Goal: Information Seeking & Learning: Learn about a topic

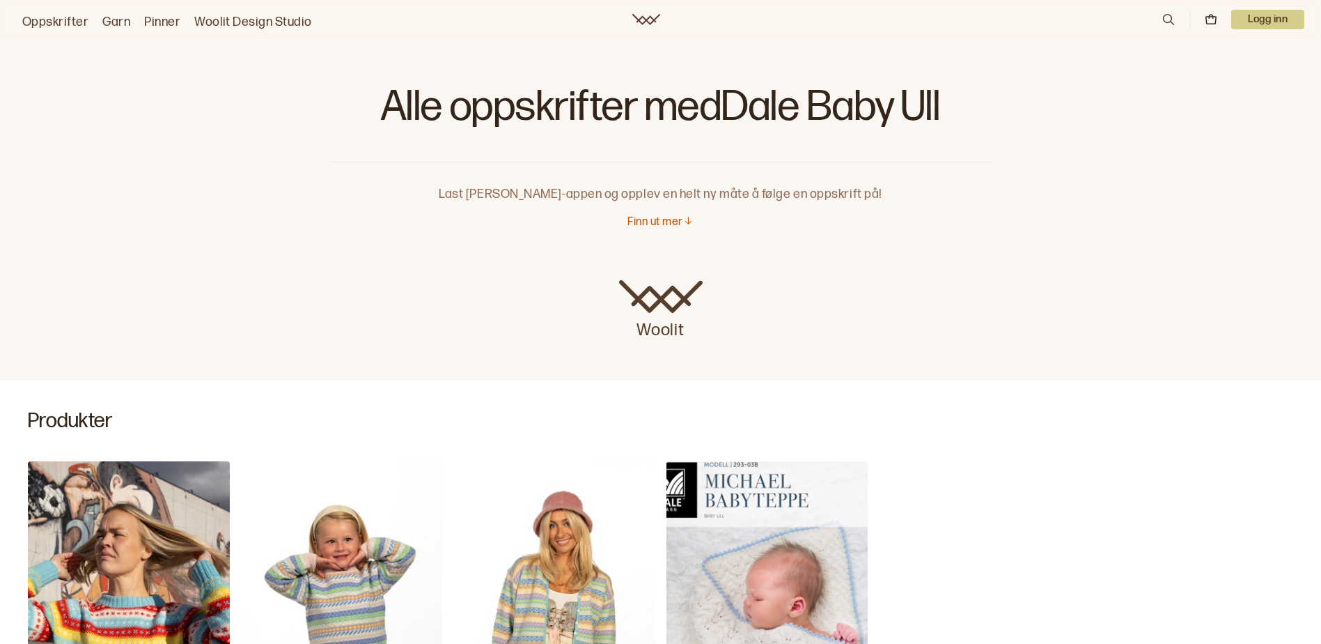
click at [35, 23] on link "Oppskrifter" at bounding box center [55, 23] width 66 height 20
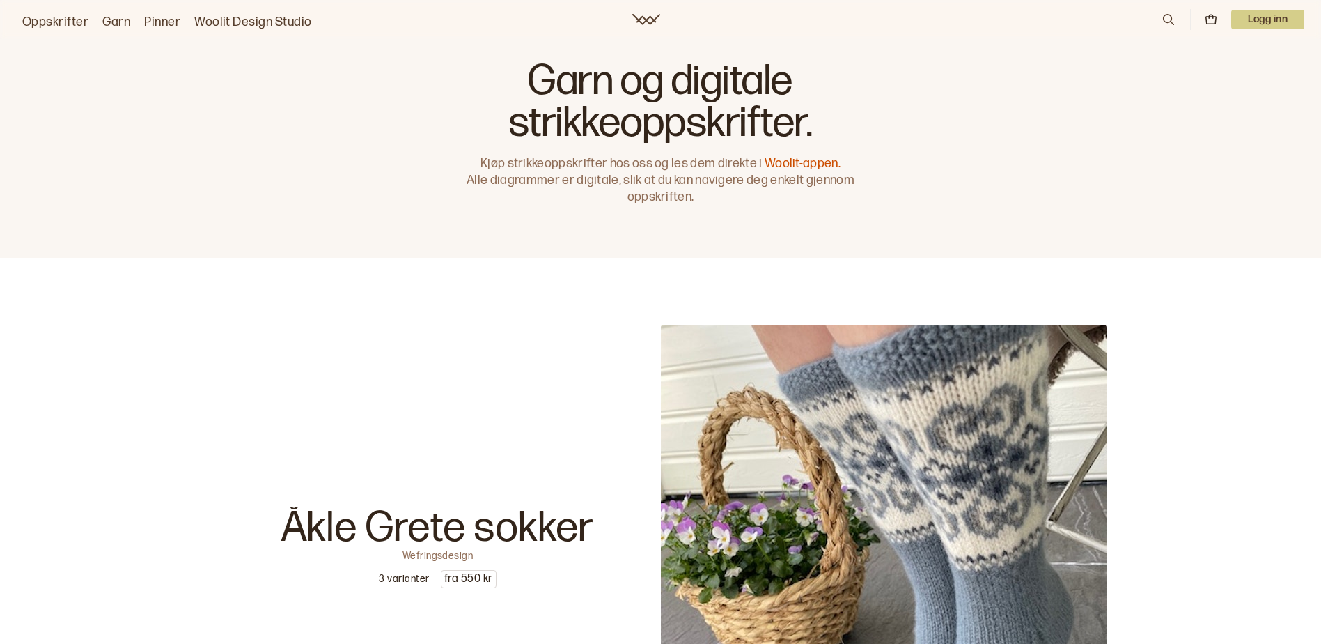
click at [54, 20] on link "Oppskrifter" at bounding box center [55, 23] width 66 height 20
click at [70, 17] on link "Oppskrifter" at bounding box center [55, 23] width 66 height 20
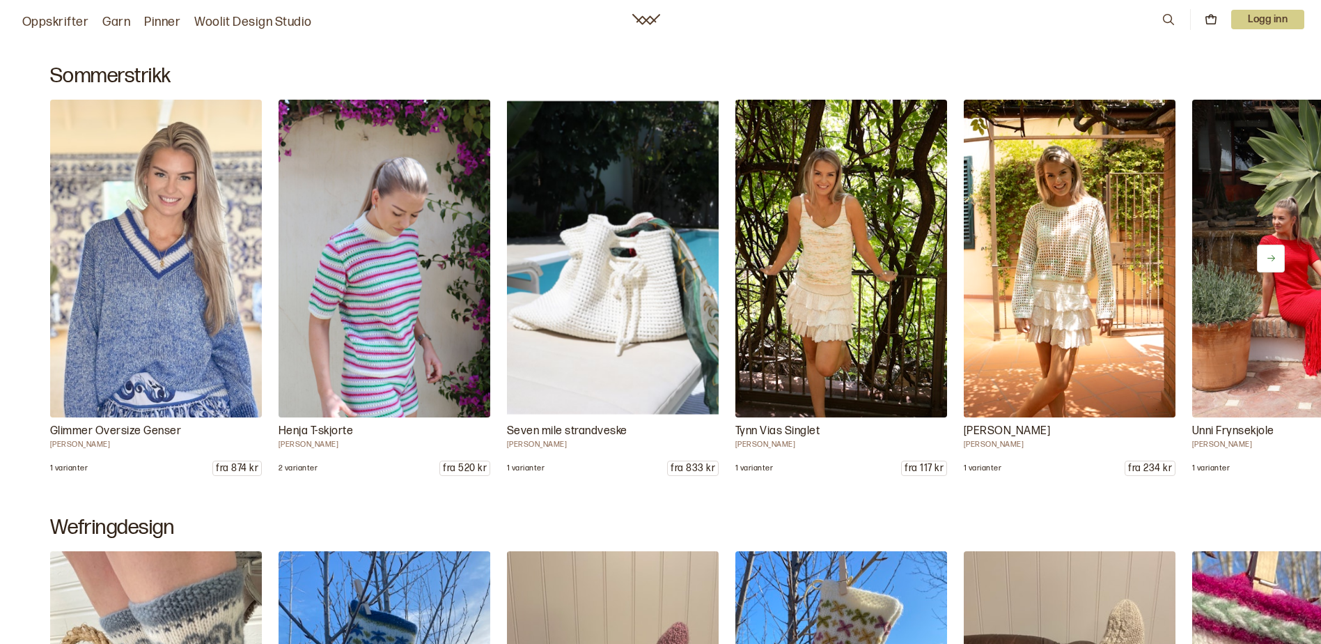
scroll to position [806, 0]
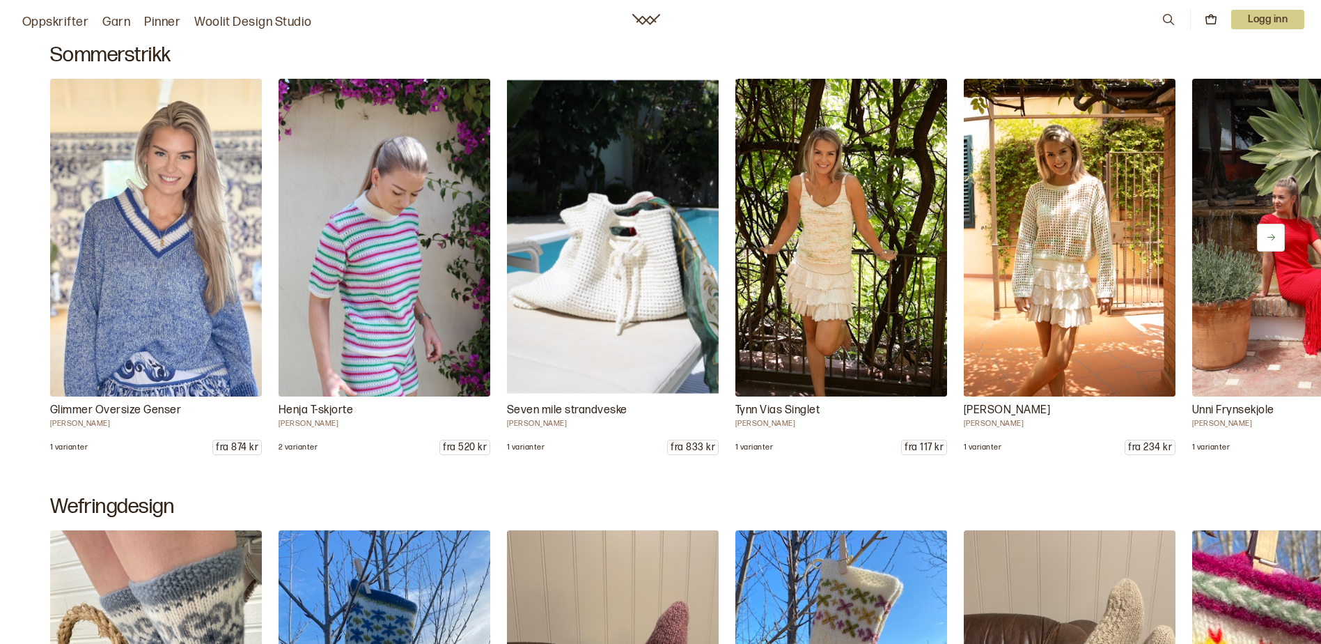
click at [61, 21] on link "Oppskrifter" at bounding box center [55, 23] width 66 height 20
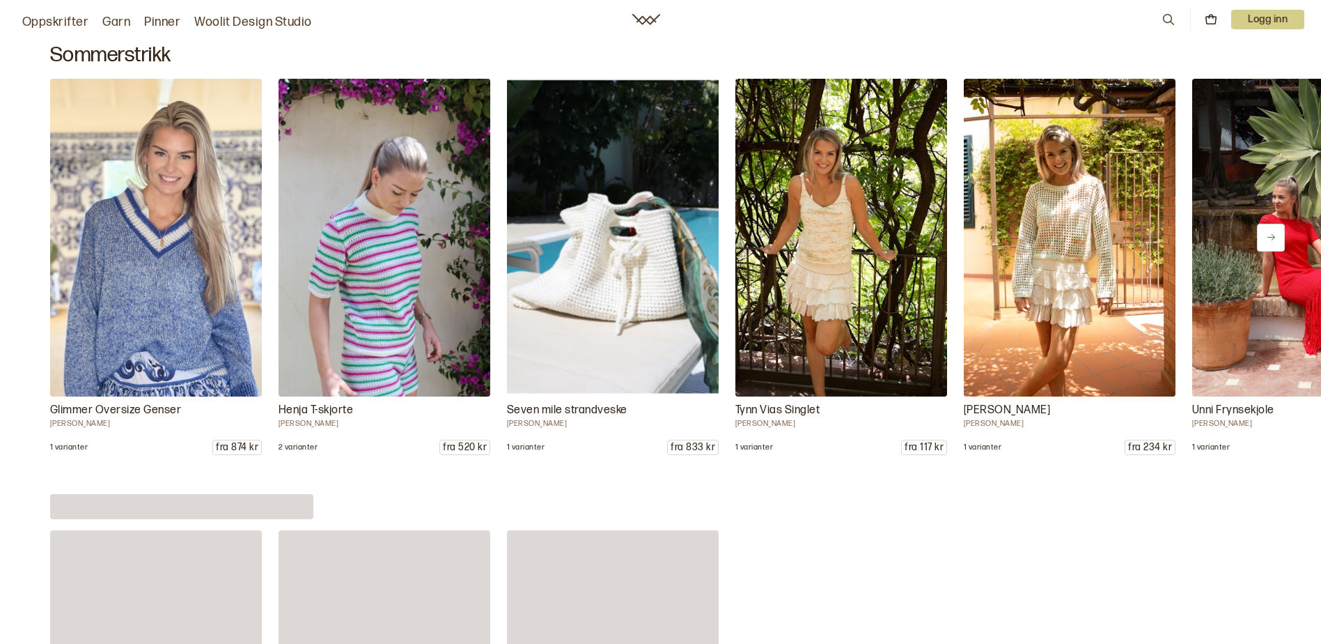
scroll to position [0, 0]
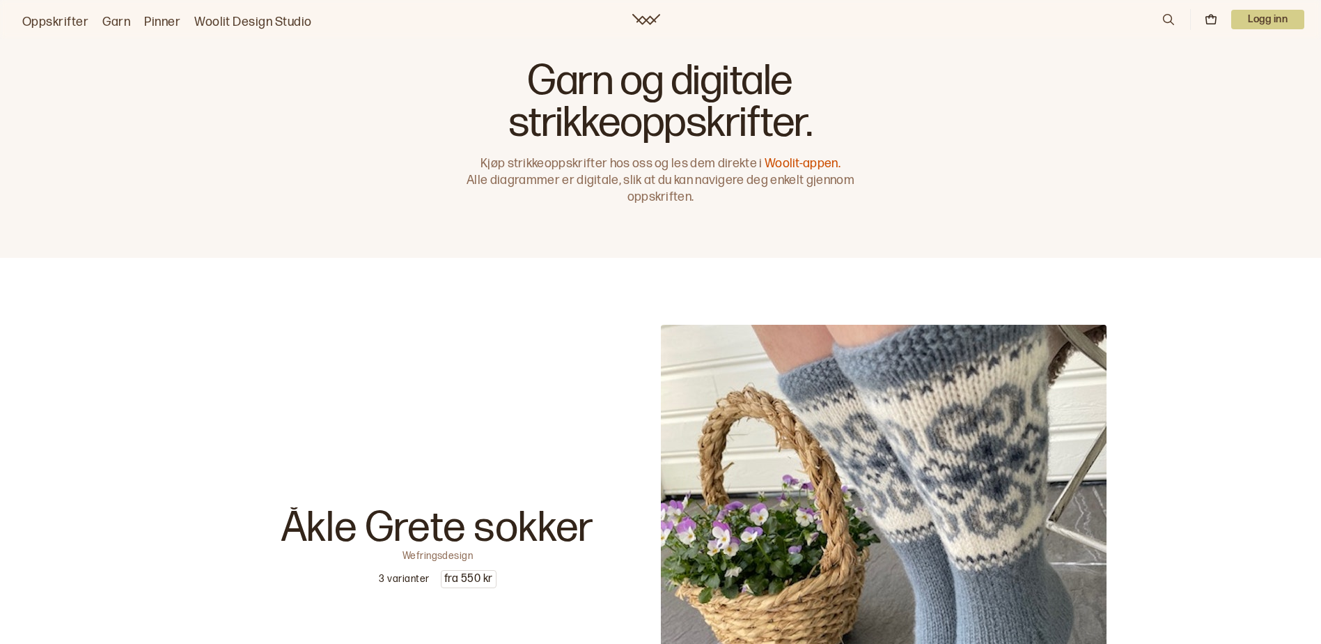
click at [59, 25] on link "Oppskrifter" at bounding box center [55, 23] width 66 height 20
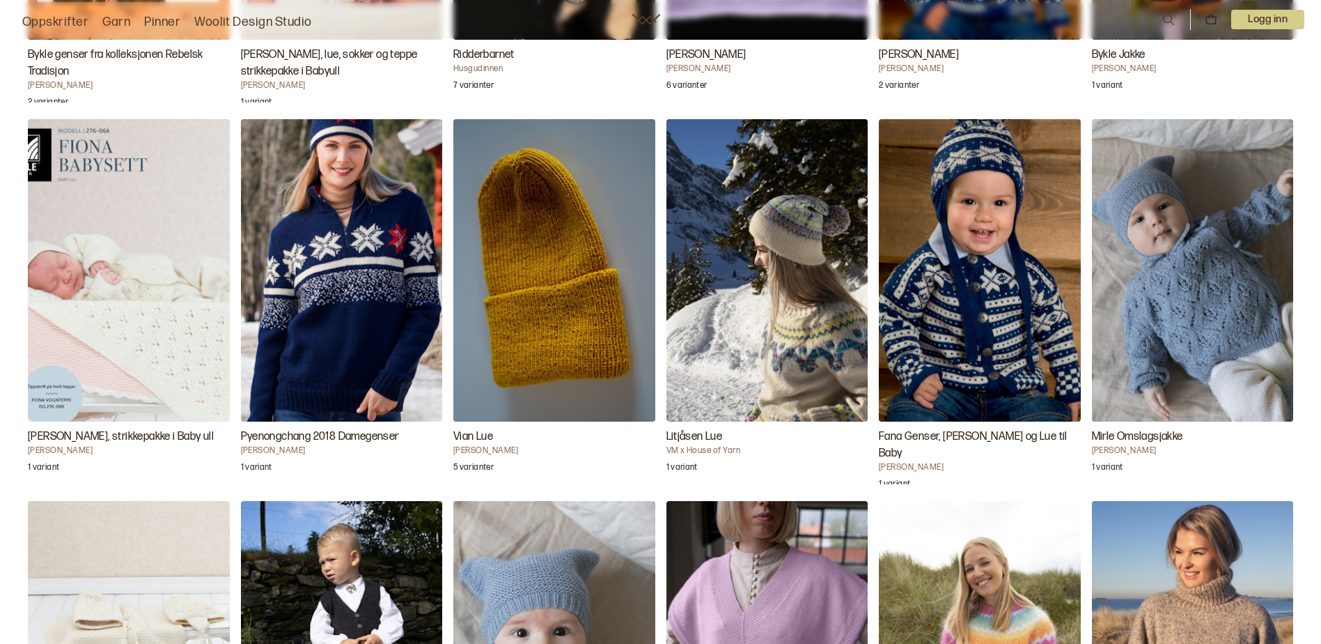
scroll to position [3210, 0]
